Goal: Contribute content: Contribute content

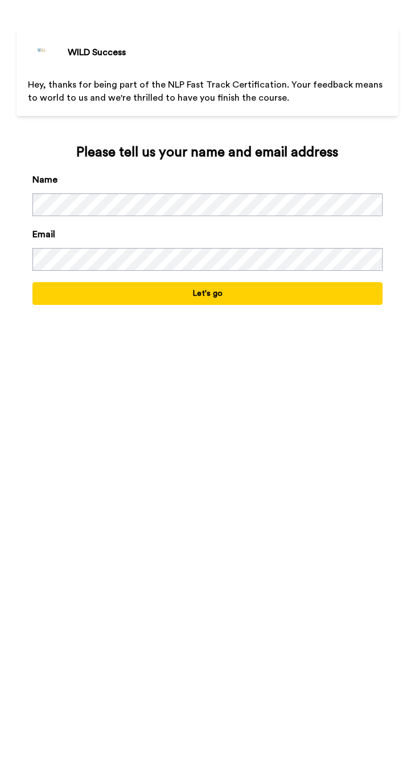
click at [273, 294] on button "Let's go" at bounding box center [207, 293] width 350 height 23
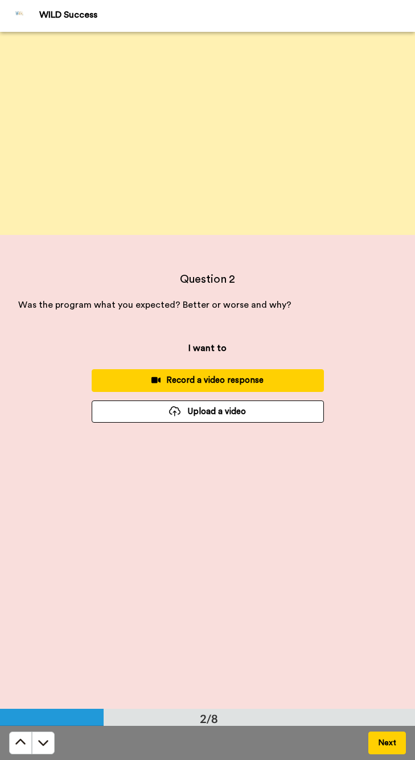
scroll to position [94, 0]
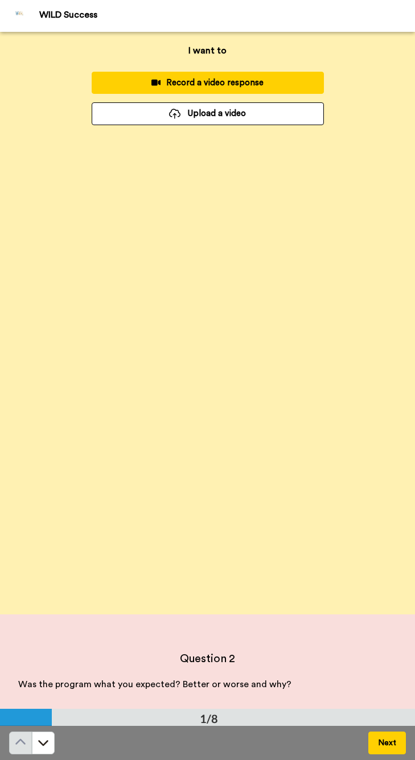
click at [212, 79] on div "Record a video response" at bounding box center [208, 83] width 214 height 12
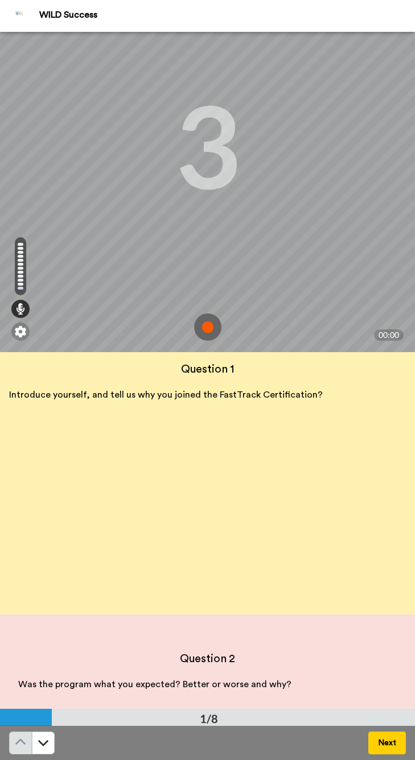
click at [210, 329] on img at bounding box center [207, 327] width 27 height 27
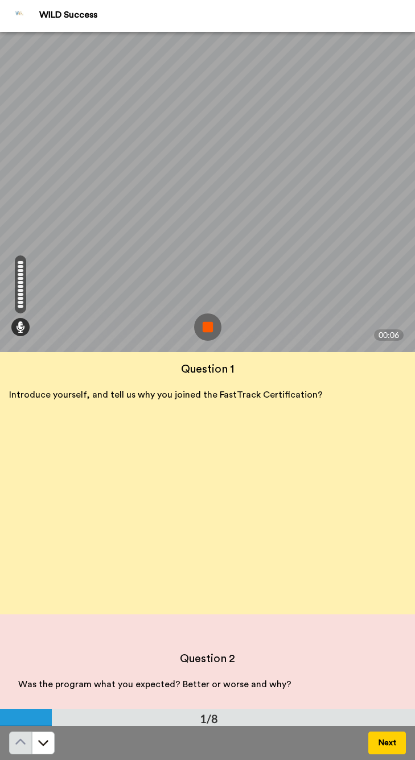
click at [211, 328] on img at bounding box center [207, 327] width 27 height 27
click at [211, 328] on video at bounding box center [208, 144] width 830 height 415
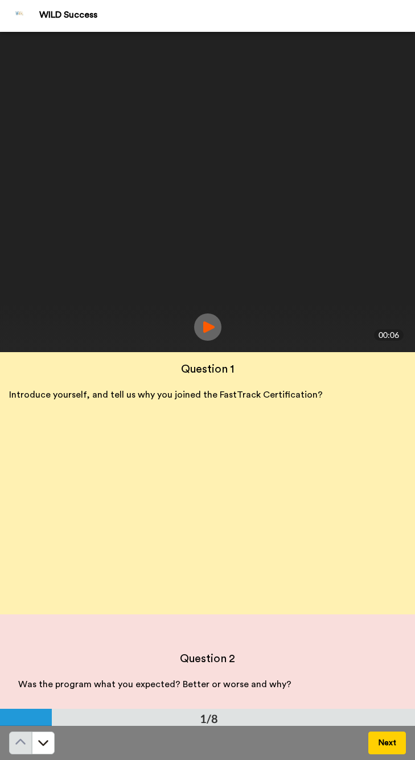
scroll to position [0, 0]
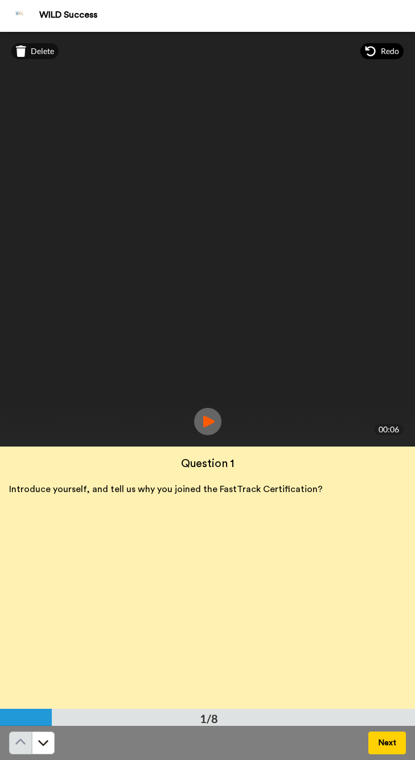
click at [378, 51] on div "Redo" at bounding box center [381, 51] width 43 height 16
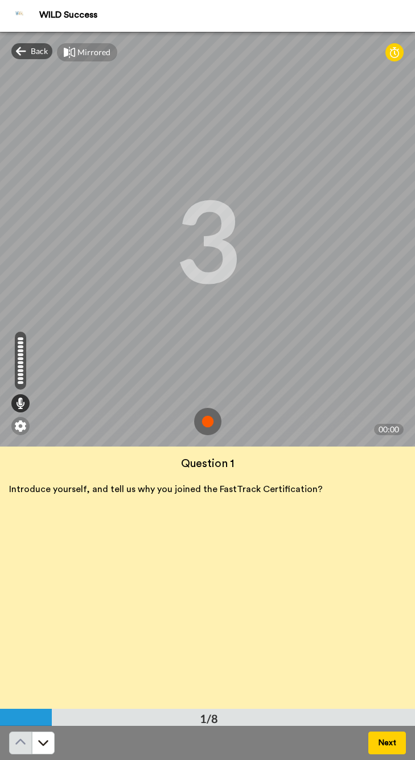
click at [203, 422] on img at bounding box center [207, 421] width 27 height 27
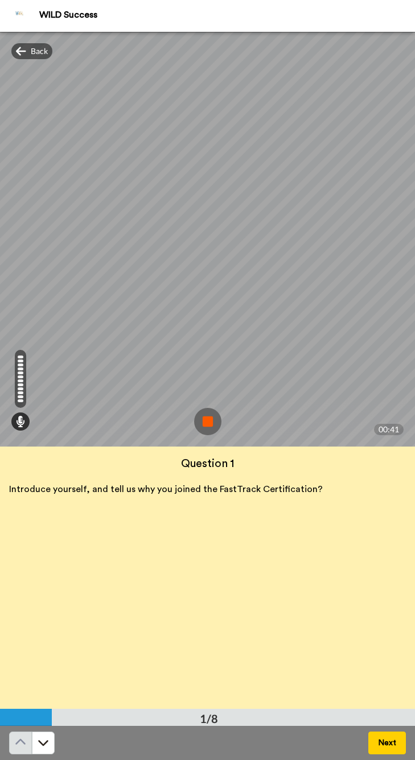
click at [207, 422] on img at bounding box center [207, 421] width 27 height 27
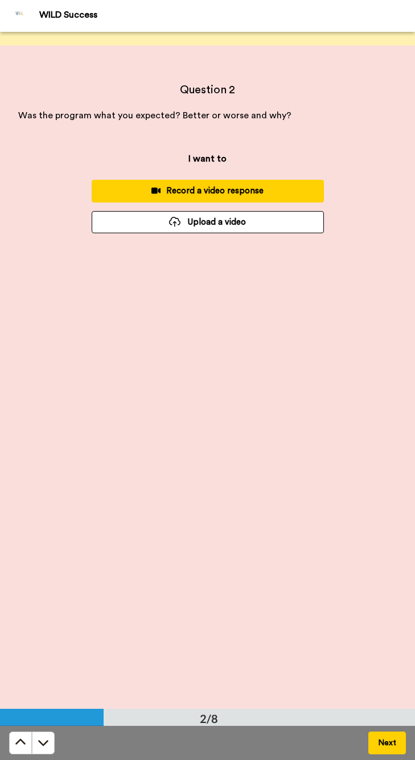
scroll to position [664, 0]
click at [216, 192] on div "Record a video response" at bounding box center [208, 191] width 214 height 12
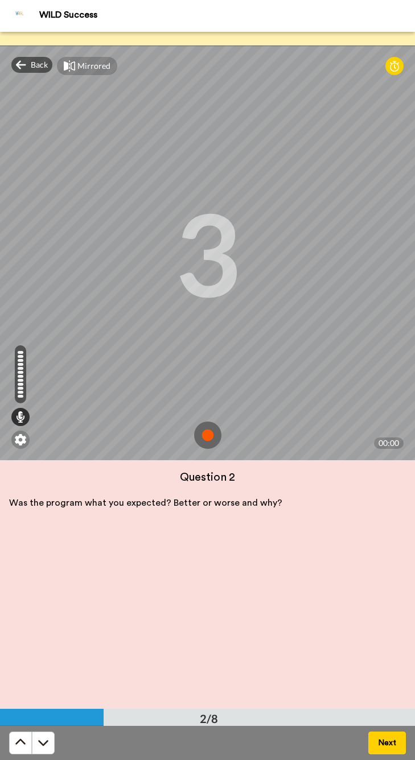
click at [205, 433] on img at bounding box center [207, 435] width 27 height 27
click at [205, 433] on div "Mirrored Redo 3 00:00" at bounding box center [207, 253] width 415 height 415
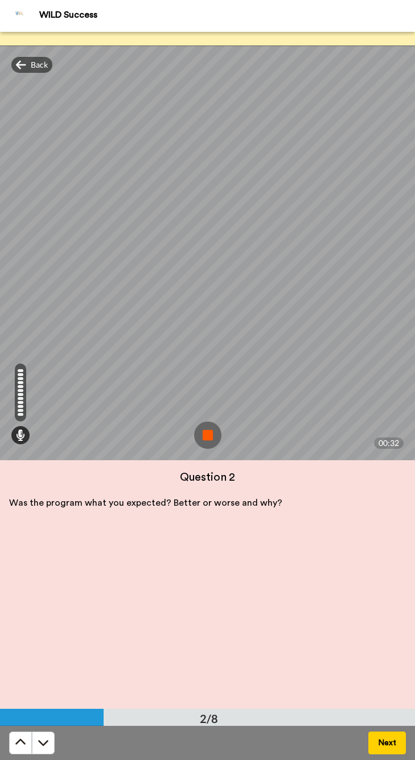
click at [206, 437] on img at bounding box center [207, 435] width 27 height 27
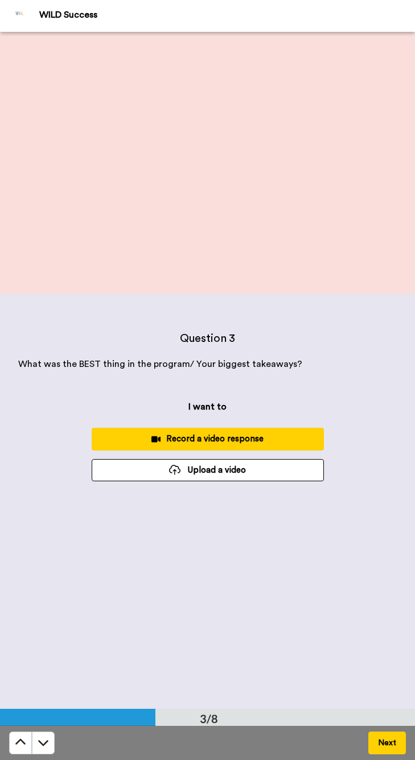
scroll to position [1138, 0]
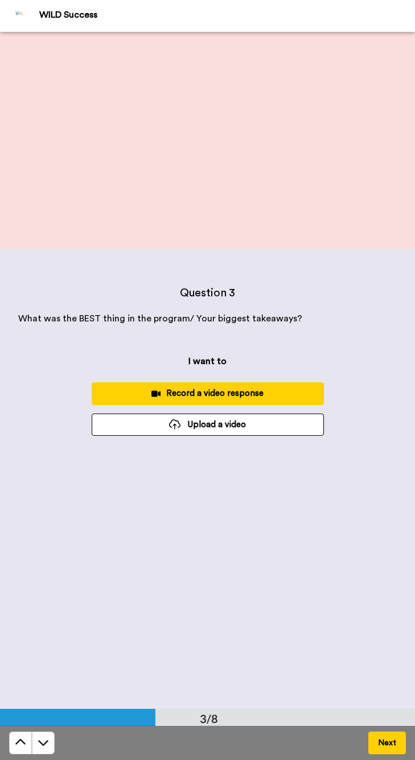
click at [214, 395] on div "Record a video response" at bounding box center [208, 394] width 214 height 12
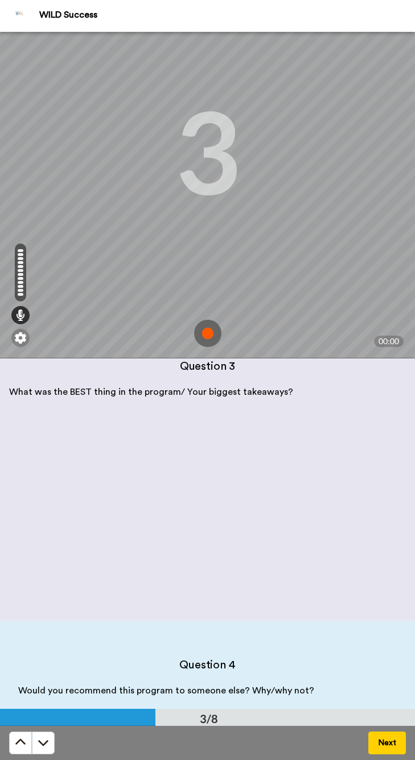
scroll to position [0, 0]
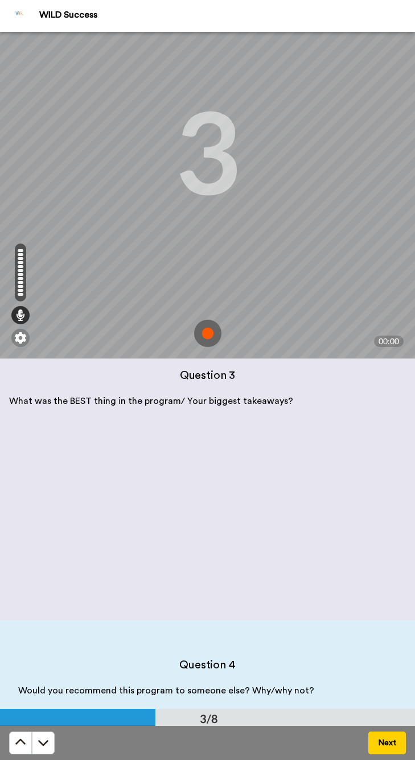
click at [204, 333] on img at bounding box center [207, 333] width 27 height 27
click at [204, 333] on div "Mirrored Redo 3 00:00" at bounding box center [207, 151] width 415 height 415
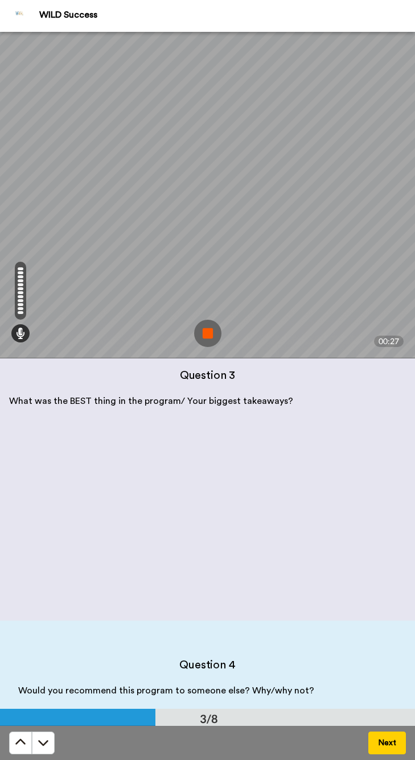
click at [203, 333] on img at bounding box center [207, 333] width 27 height 27
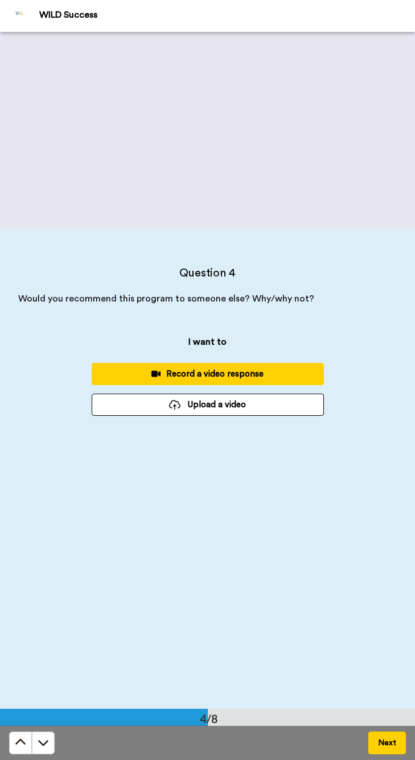
scroll to position [1918, 0]
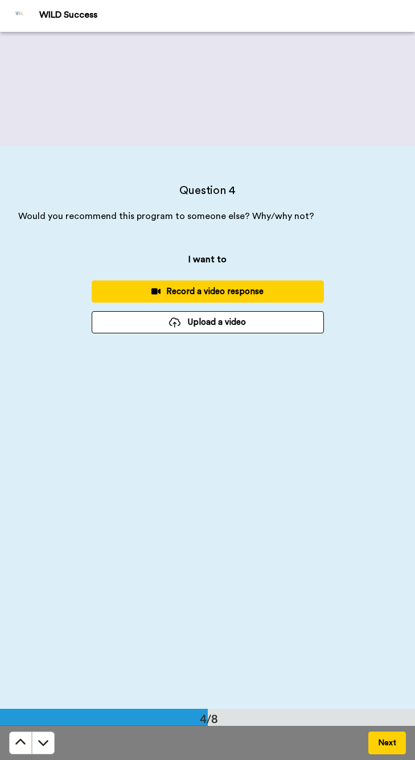
click at [205, 293] on div "Record a video response" at bounding box center [208, 292] width 214 height 12
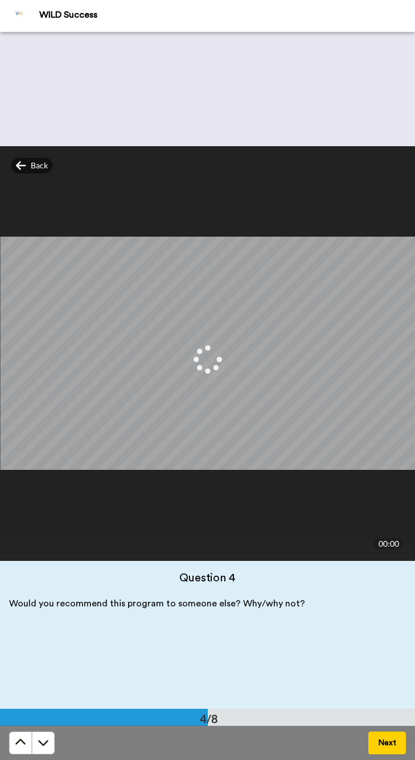
scroll to position [2013, 0]
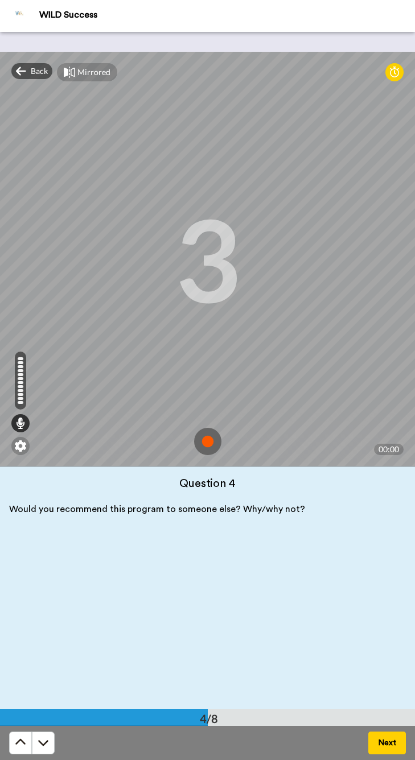
click at [219, 440] on img at bounding box center [207, 441] width 27 height 27
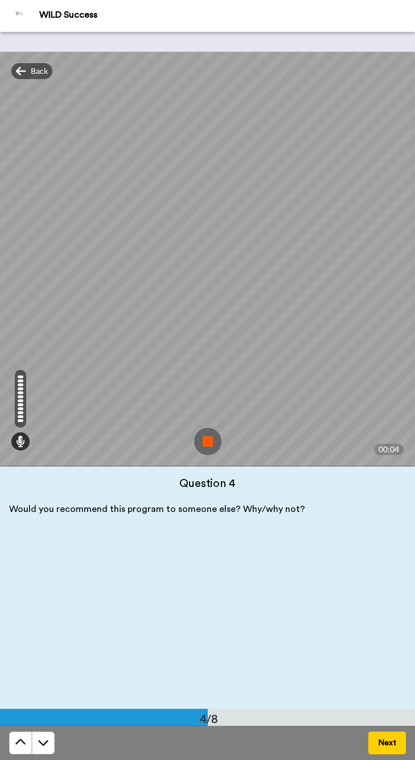
click at [212, 448] on img at bounding box center [207, 441] width 27 height 27
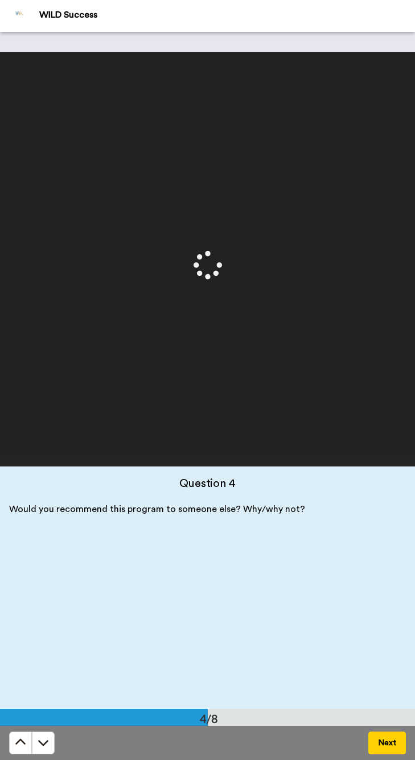
click at [212, 448] on div at bounding box center [207, 259] width 415 height 415
click at [212, 448] on video at bounding box center [208, 259] width 830 height 415
click at [396, 73] on span "Redo" at bounding box center [390, 70] width 18 height 11
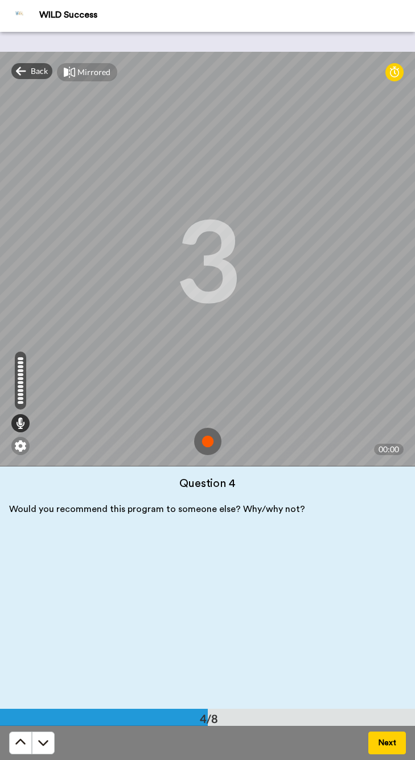
click at [203, 445] on img at bounding box center [207, 441] width 27 height 27
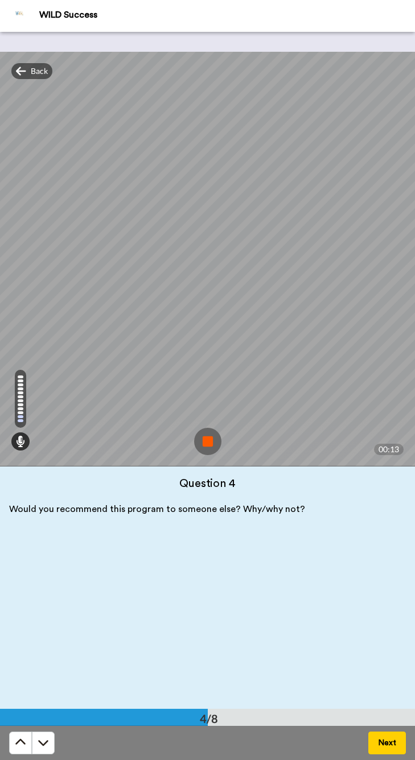
scroll to position [2108, 0]
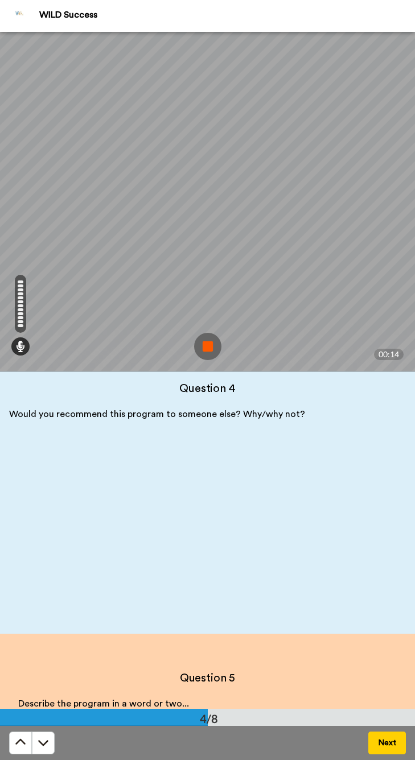
click at [199, 345] on img at bounding box center [207, 346] width 27 height 27
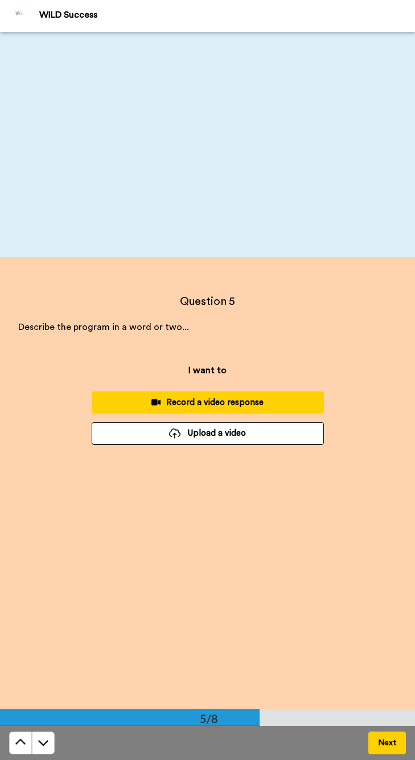
scroll to position [2487, 0]
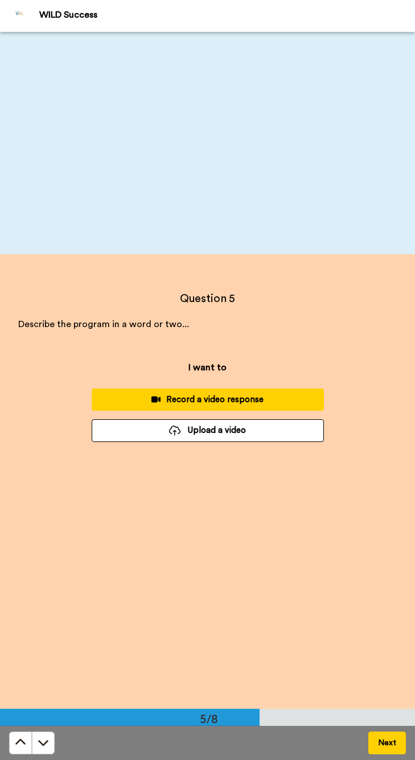
click at [203, 404] on div "Record a video response" at bounding box center [208, 400] width 214 height 12
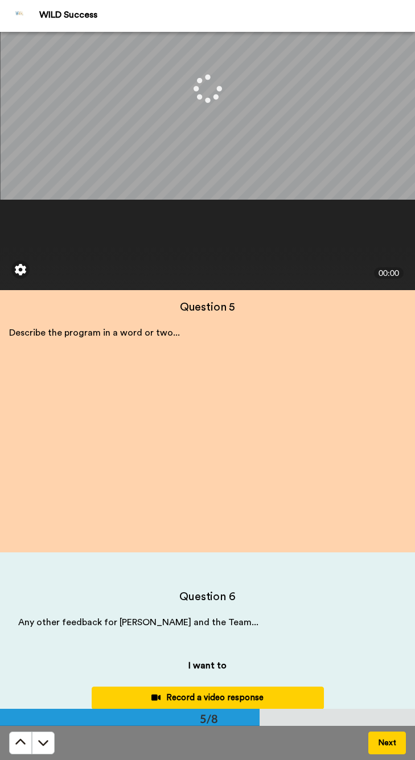
scroll to position [2792, 0]
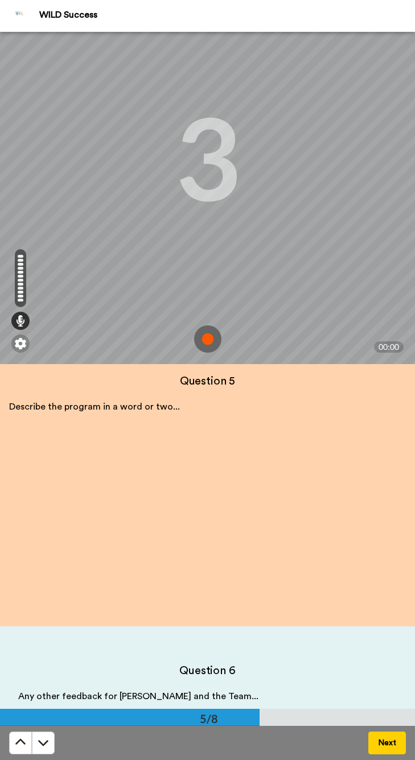
click at [208, 337] on img at bounding box center [207, 339] width 27 height 27
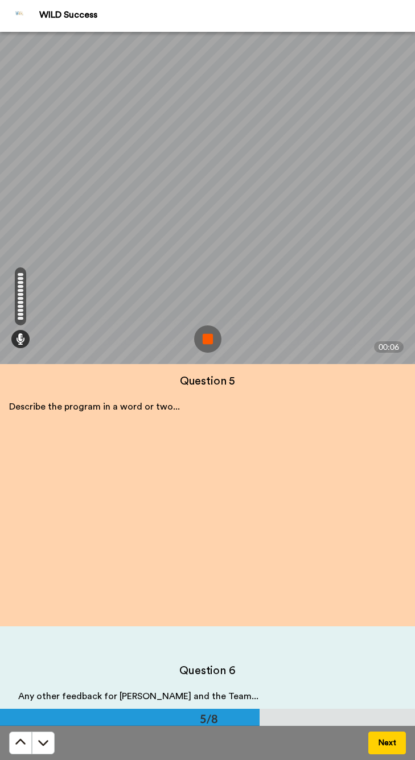
click at [217, 335] on img at bounding box center [207, 339] width 27 height 27
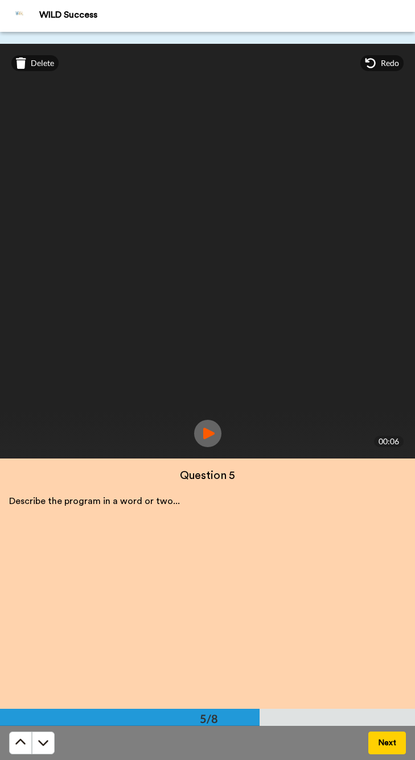
scroll to position [2603, 0]
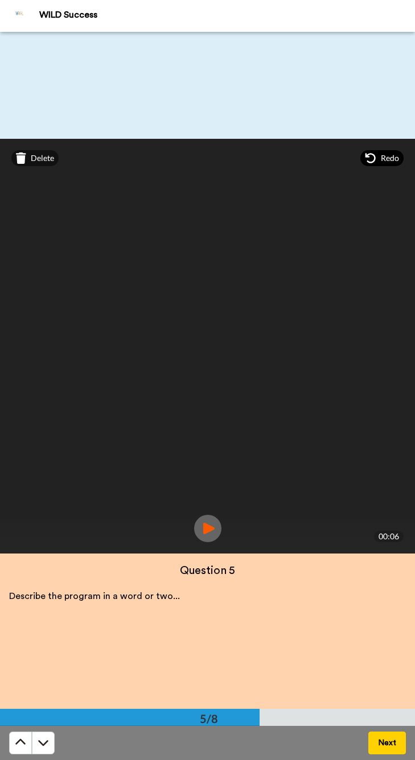
click at [383, 161] on span "Redo" at bounding box center [390, 158] width 18 height 11
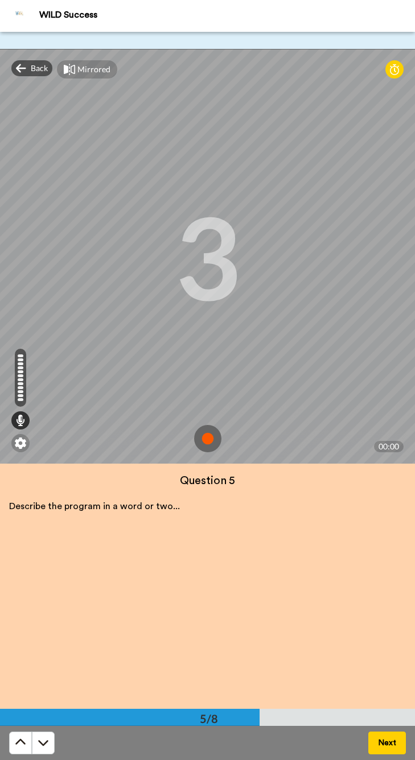
scroll to position [2698, 0]
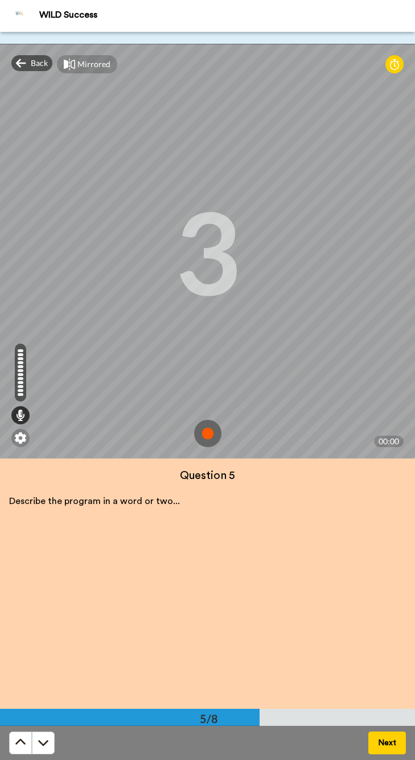
click at [206, 431] on img at bounding box center [207, 433] width 27 height 27
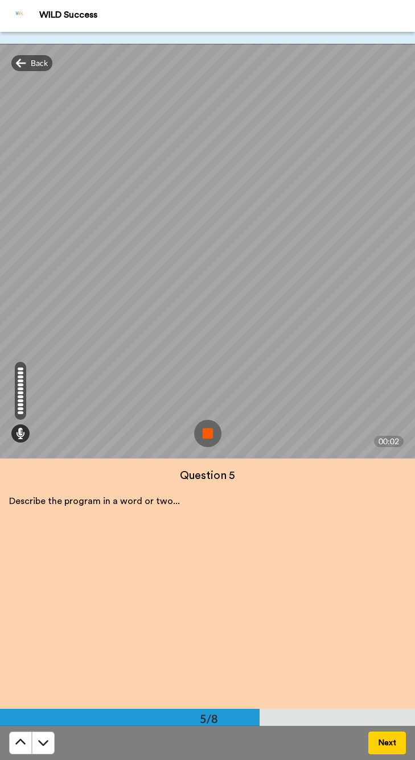
click at [200, 428] on img at bounding box center [207, 433] width 27 height 27
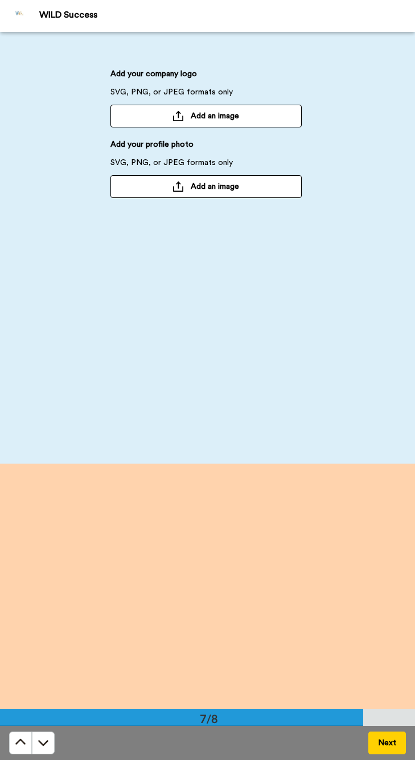
scroll to position [4310, 0]
click at [217, 189] on span "Add an image" at bounding box center [215, 186] width 48 height 11
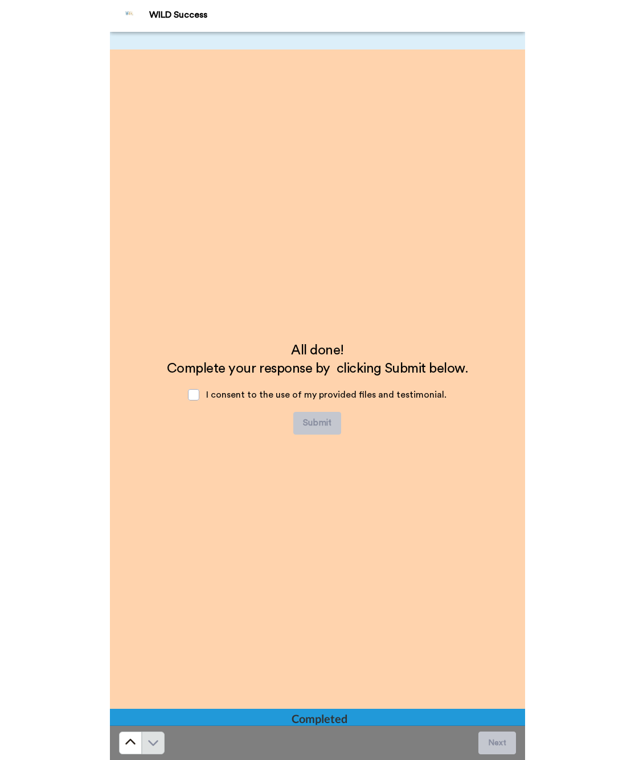
scroll to position [4742, 0]
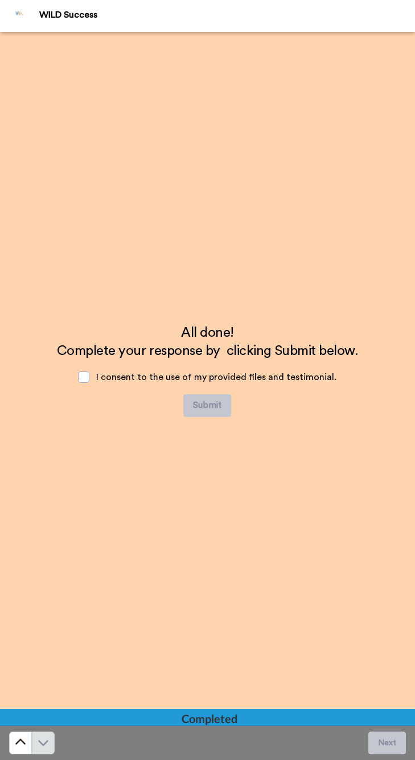
click at [80, 377] on div "I consent to the use of my provided files and testimonial." at bounding box center [207, 377] width 277 height 34
click at [85, 377] on span at bounding box center [83, 377] width 11 height 11
click at [202, 408] on button "Submit" at bounding box center [207, 405] width 48 height 23
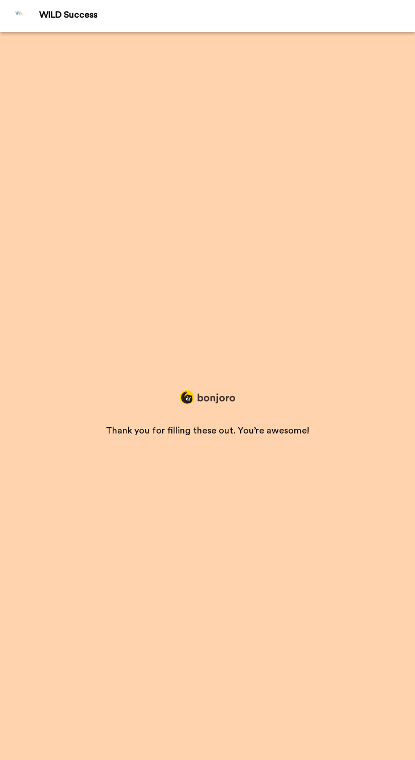
drag, startPoint x: 405, startPoint y: 267, endPoint x: 624, endPoint y: 13, distance: 335.8
click at [414, 13] on div "WILD Success" at bounding box center [226, 15] width 375 height 11
